Goal: Task Accomplishment & Management: Manage account settings

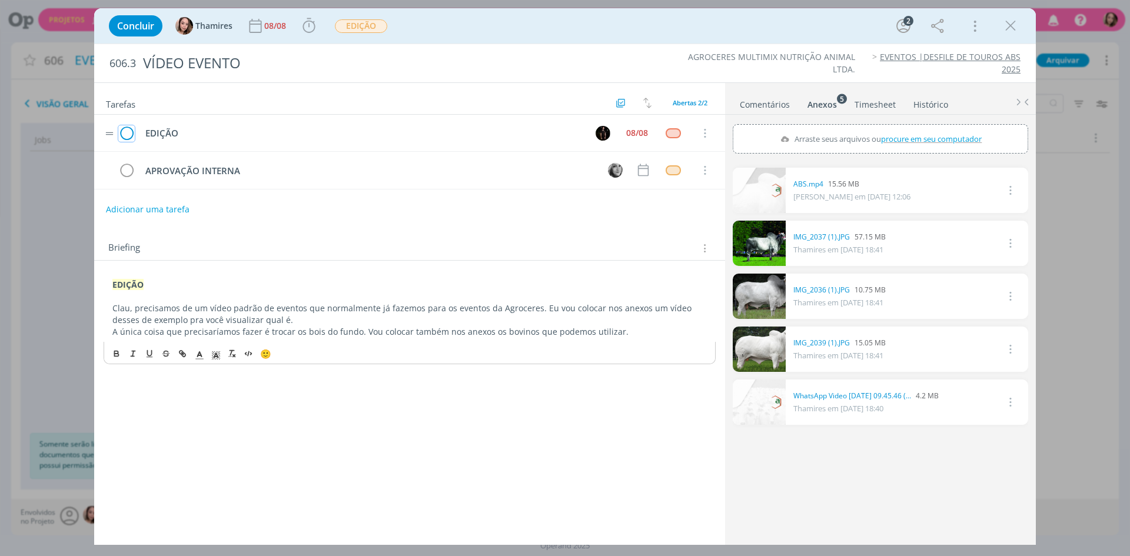
click at [119, 135] on icon "dialog" at bounding box center [126, 134] width 16 height 18
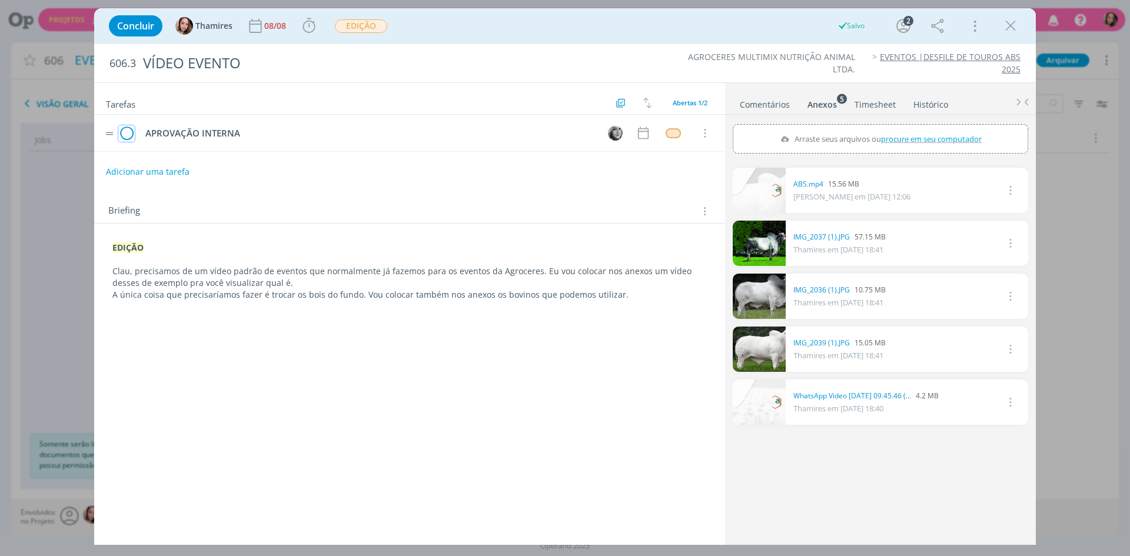
click at [128, 129] on icon "dialog" at bounding box center [126, 134] width 16 height 18
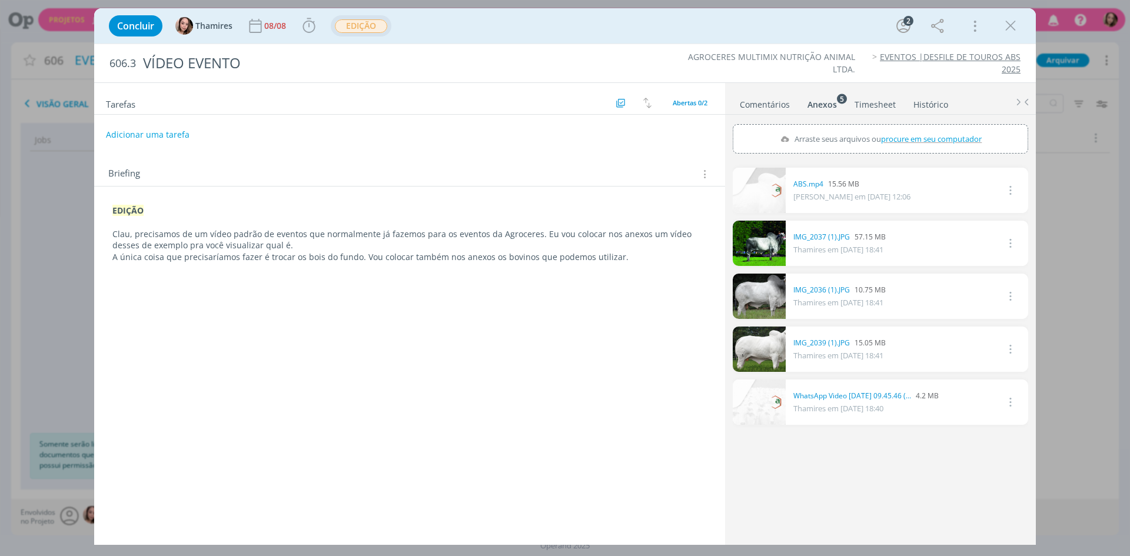
click at [352, 26] on span "EDIÇÃO" at bounding box center [361, 26] width 52 height 14
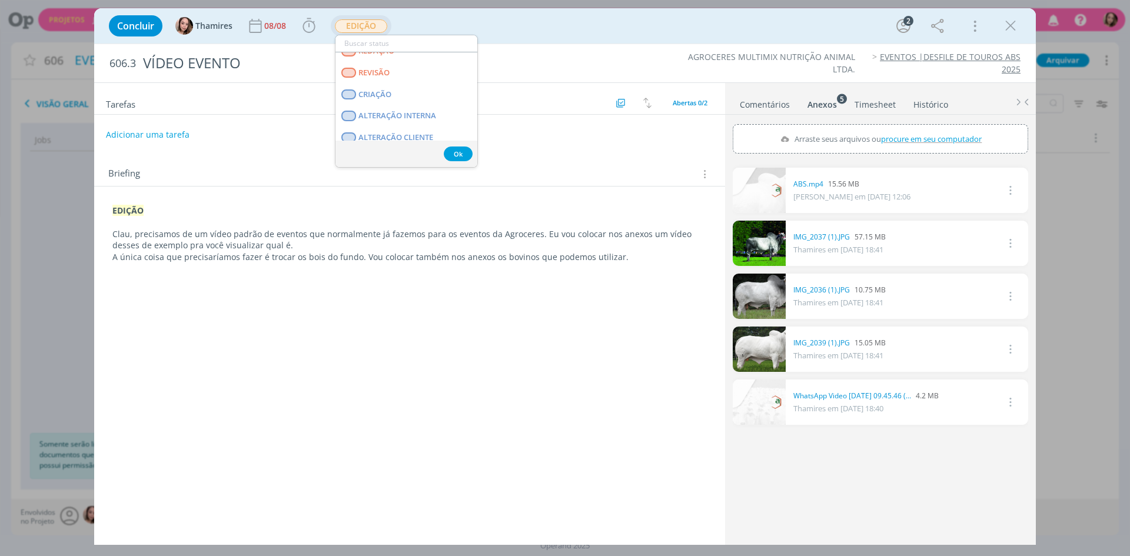
scroll to position [59, 0]
click at [393, 87] on link "CRIAÇÃO" at bounding box center [406, 91] width 142 height 22
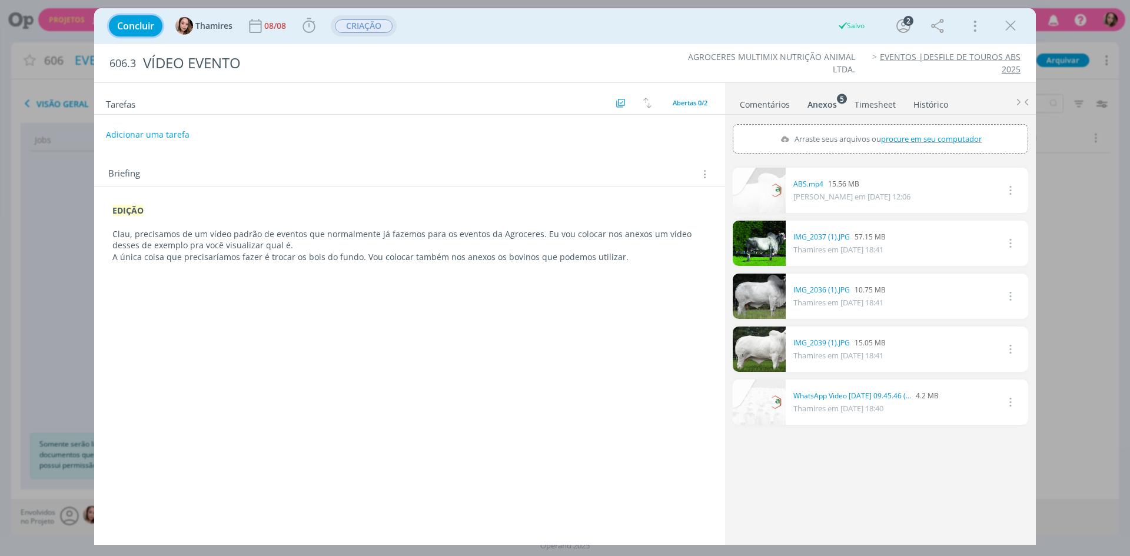
click at [130, 30] on span "Concluir" at bounding box center [135, 25] width 37 height 9
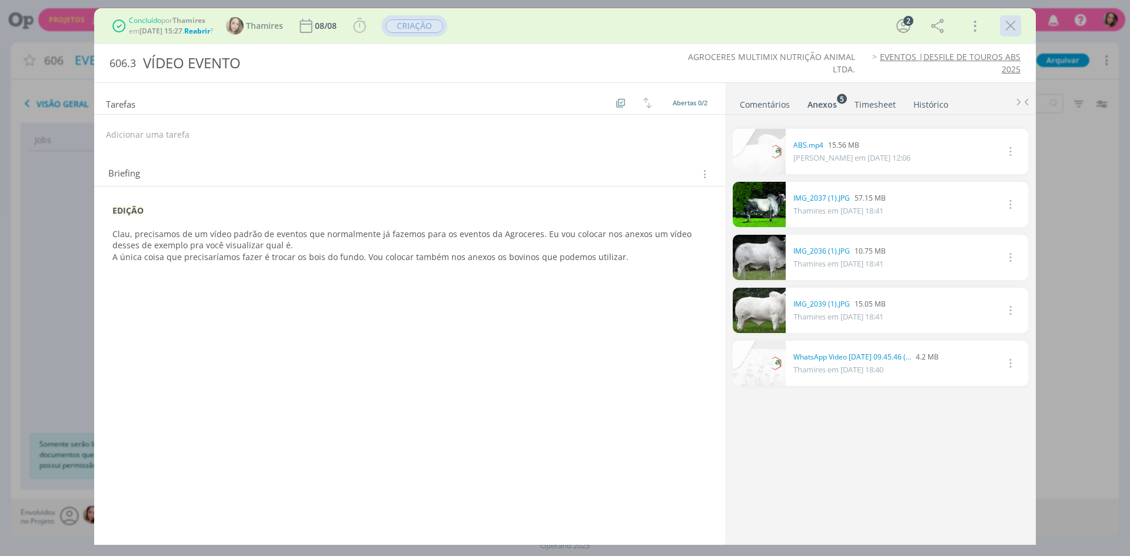
click at [1004, 27] on icon "dialog" at bounding box center [1011, 26] width 18 height 18
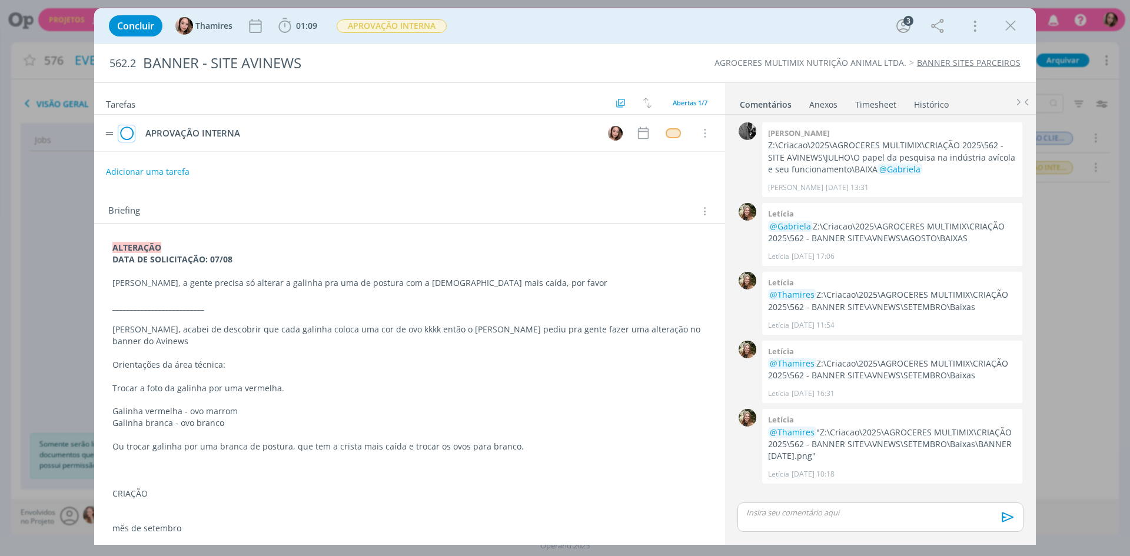
click at [131, 137] on icon "dialog" at bounding box center [126, 134] width 16 height 18
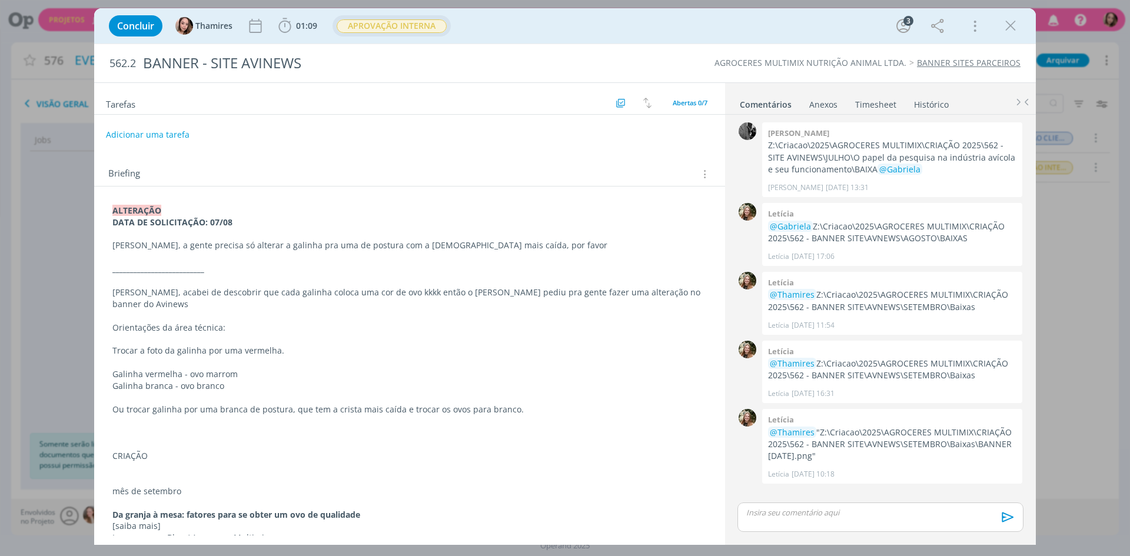
click at [434, 25] on span "APROVAÇÃO INTERNA" at bounding box center [392, 26] width 110 height 14
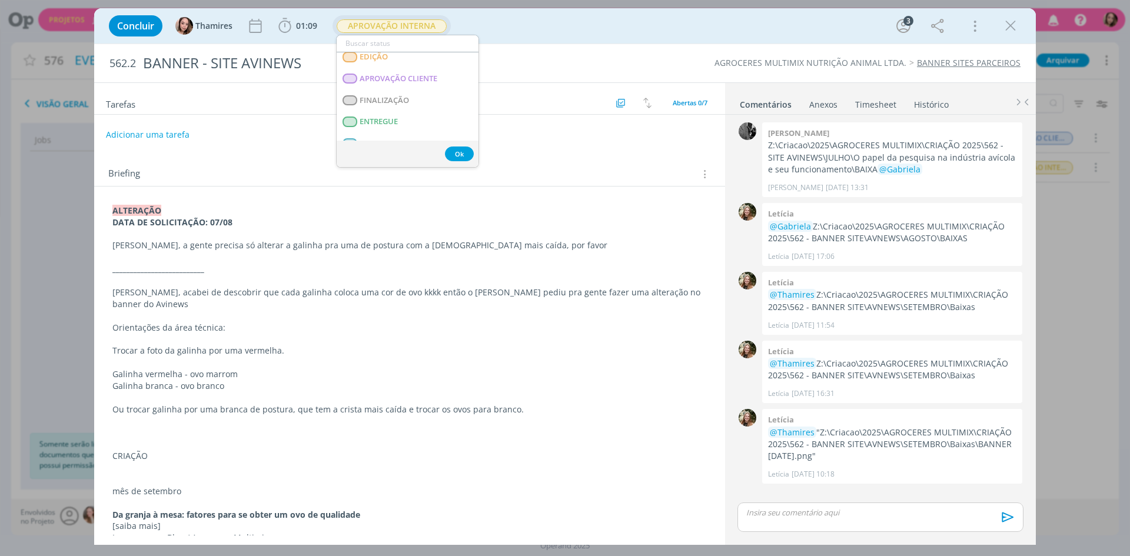
scroll to position [177, 0]
click at [406, 123] on link "ENTREGUE" at bounding box center [408, 124] width 142 height 22
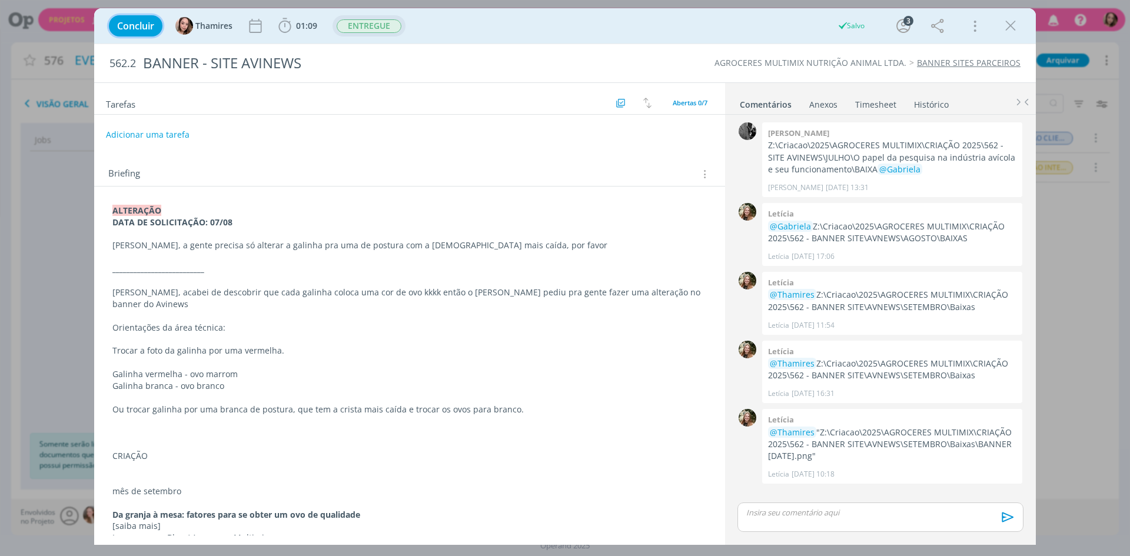
click at [153, 24] on span "Concluir" at bounding box center [135, 25] width 37 height 9
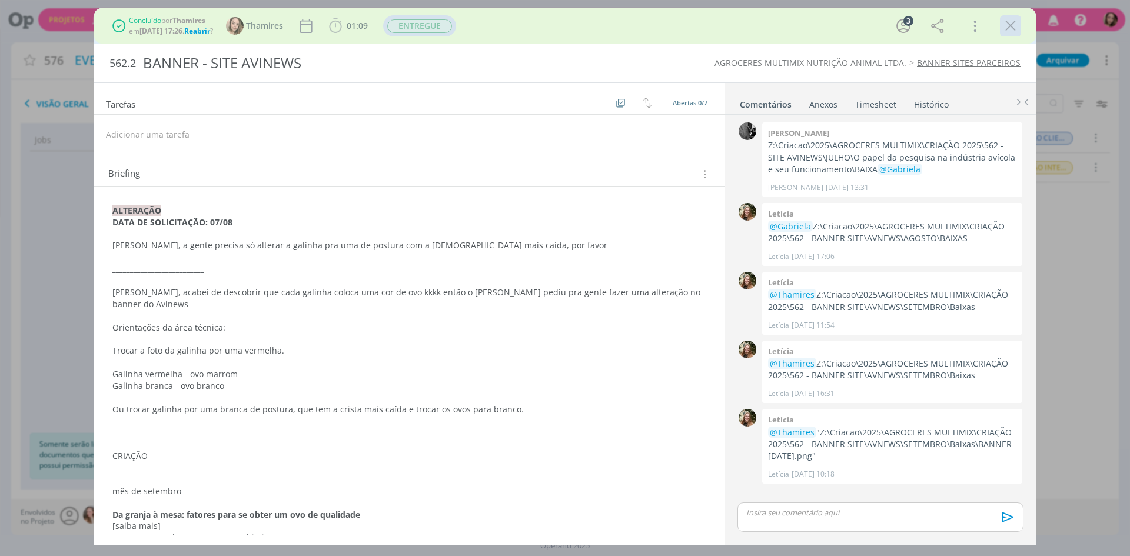
click at [1014, 28] on icon "dialog" at bounding box center [1011, 26] width 18 height 18
